Goal: Task Accomplishment & Management: Manage account settings

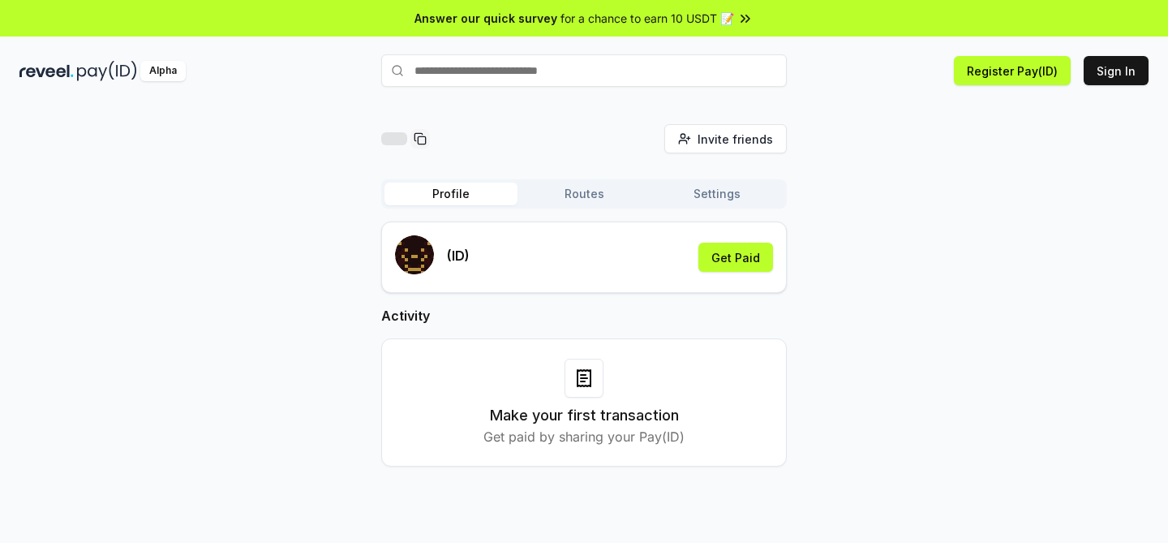
click at [609, 196] on button "Routes" at bounding box center [584, 194] width 133 height 23
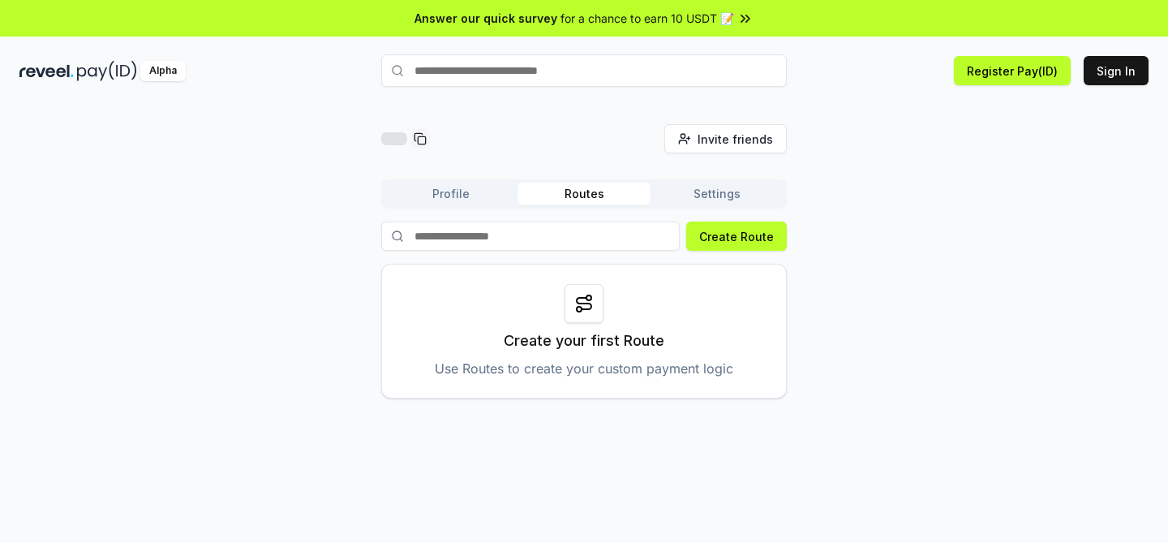
click at [721, 187] on button "Settings" at bounding box center [717, 194] width 133 height 23
